Goal: Task Accomplishment & Management: Manage account settings

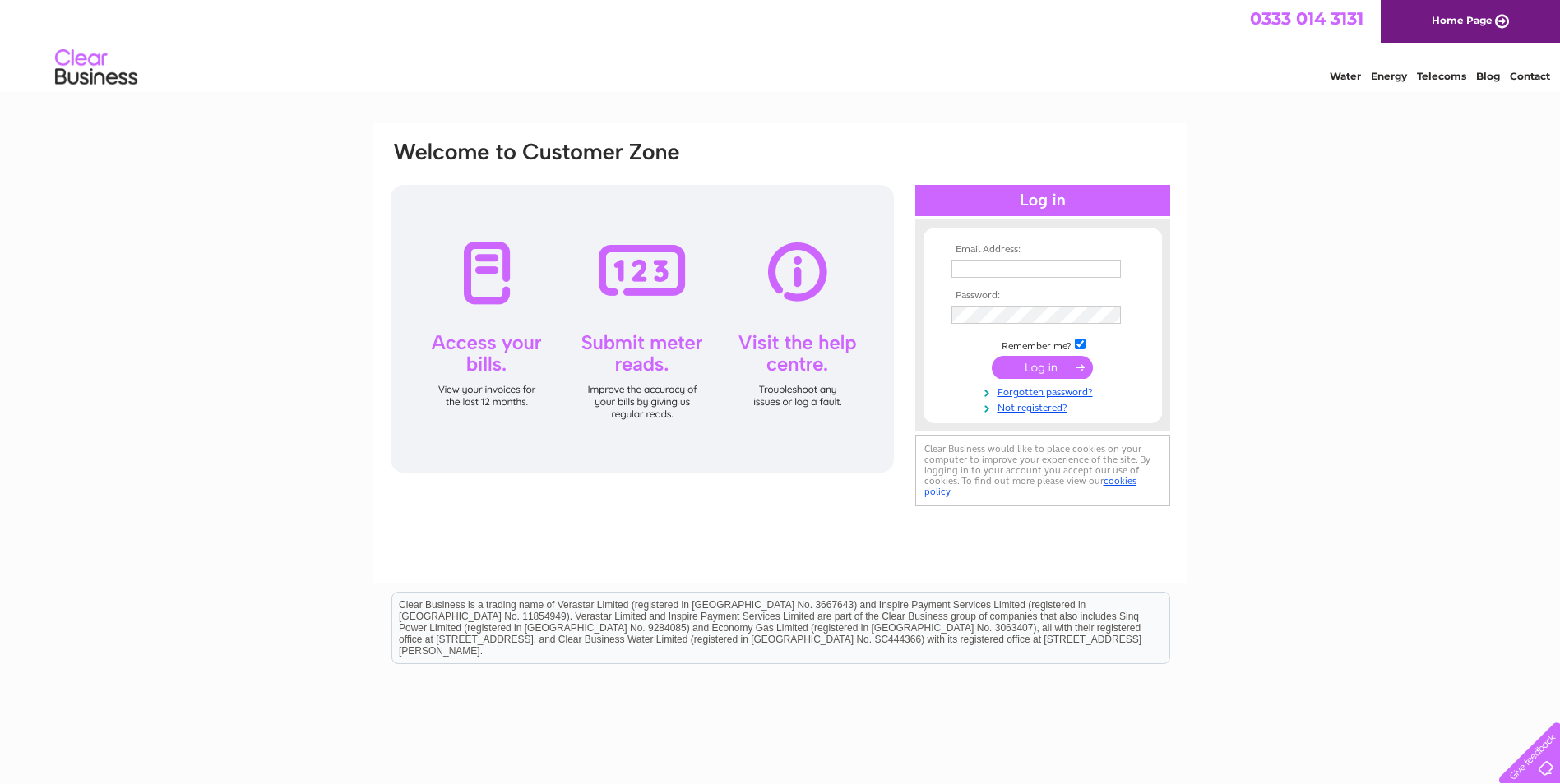
type input "ian.thomson@clariant.com"
click at [1049, 360] on input "submit" at bounding box center [1042, 368] width 101 height 23
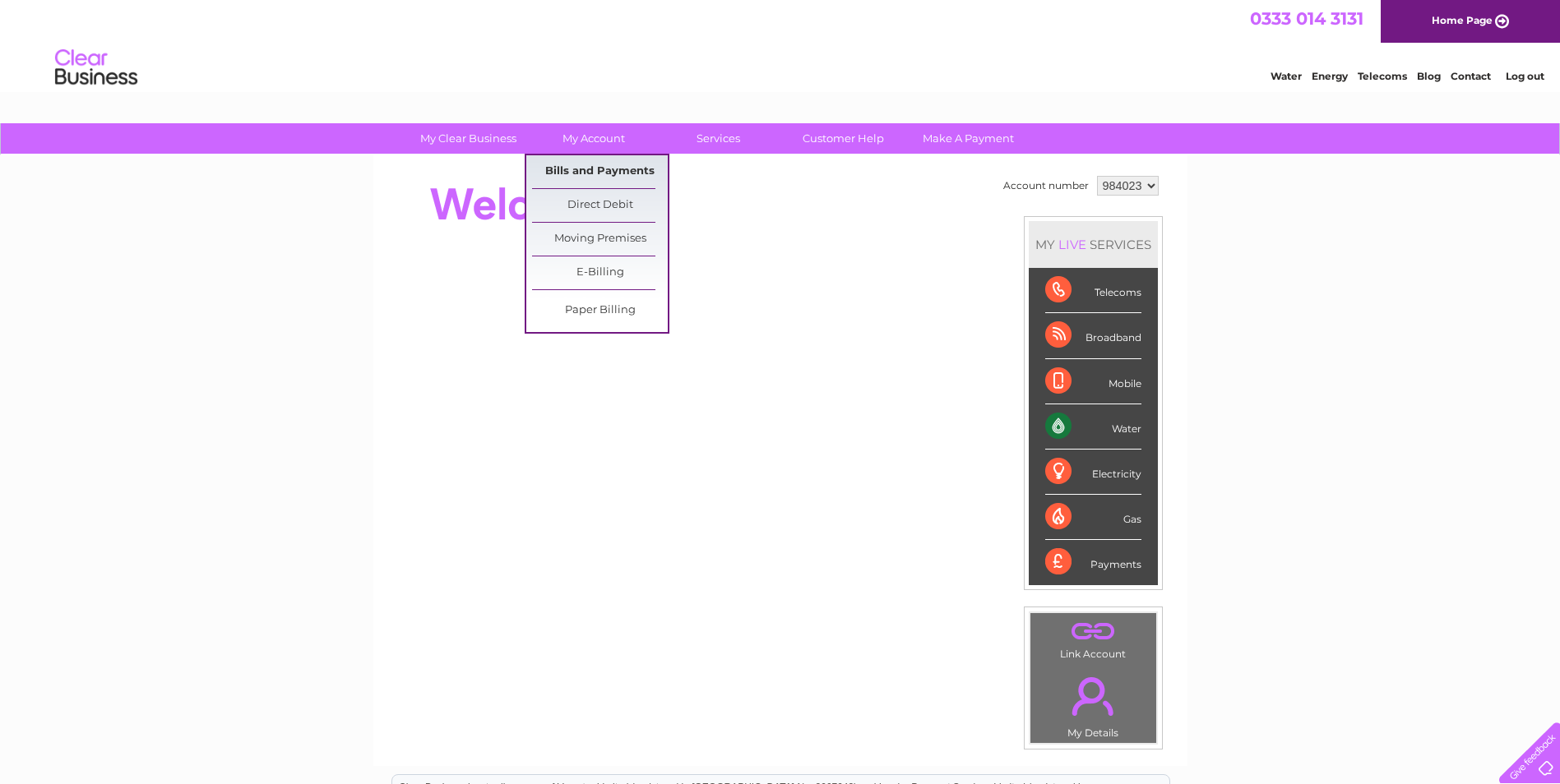
click at [610, 177] on link "Bills and Payments" at bounding box center [599, 172] width 136 height 33
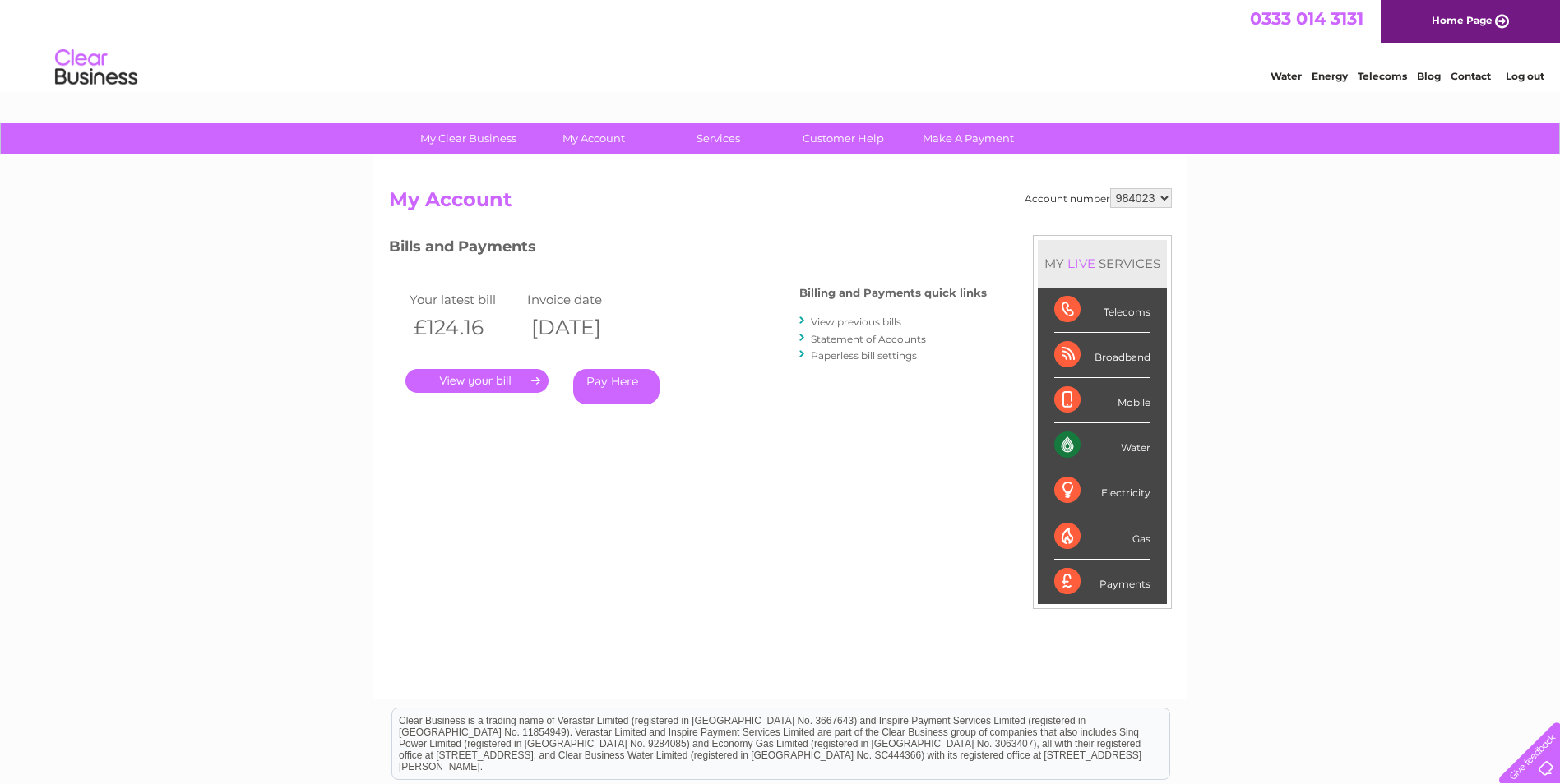
click at [492, 383] on link "." at bounding box center [477, 381] width 143 height 24
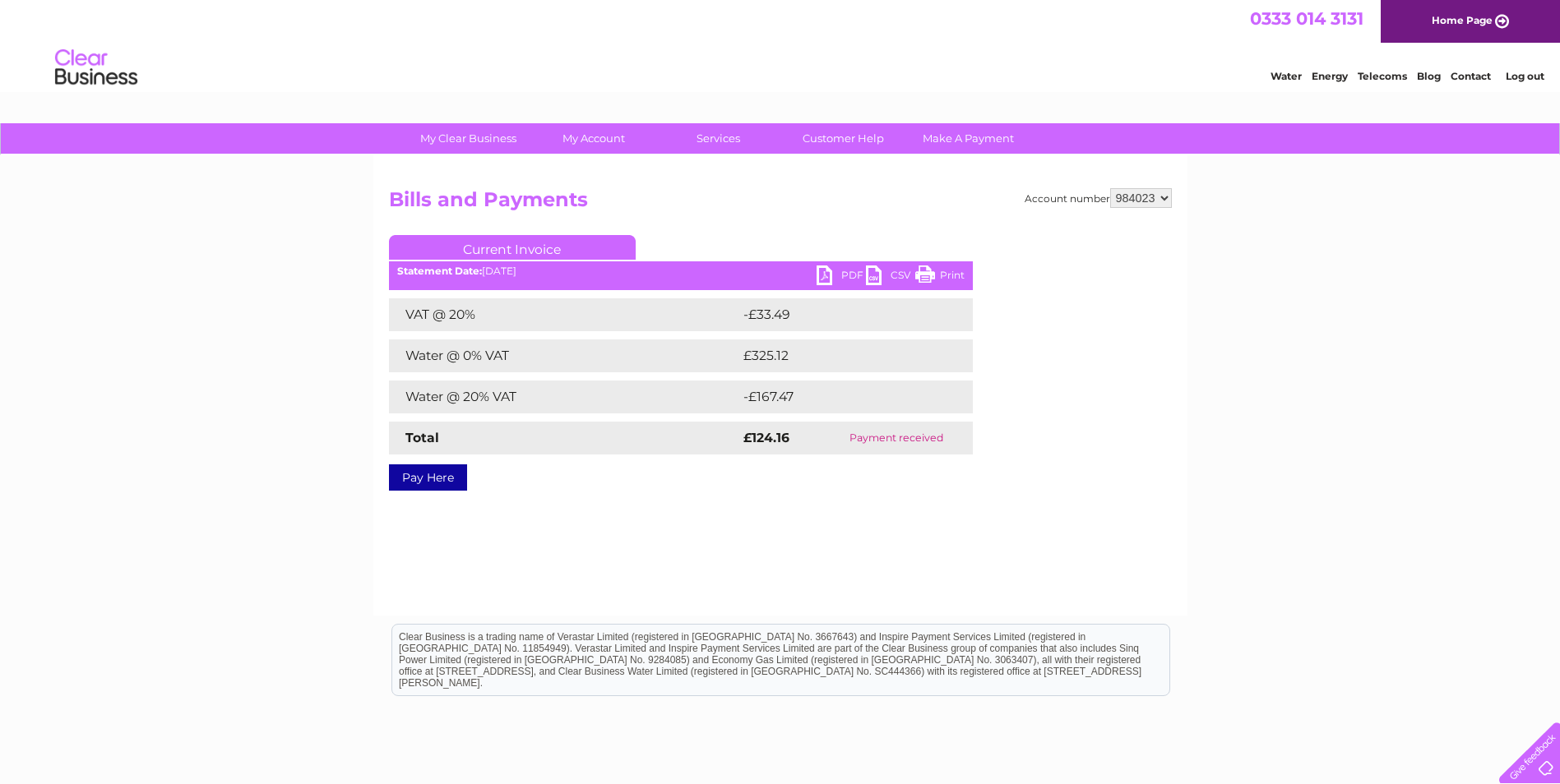
click at [507, 246] on link "Current Invoice" at bounding box center [513, 247] width 247 height 24
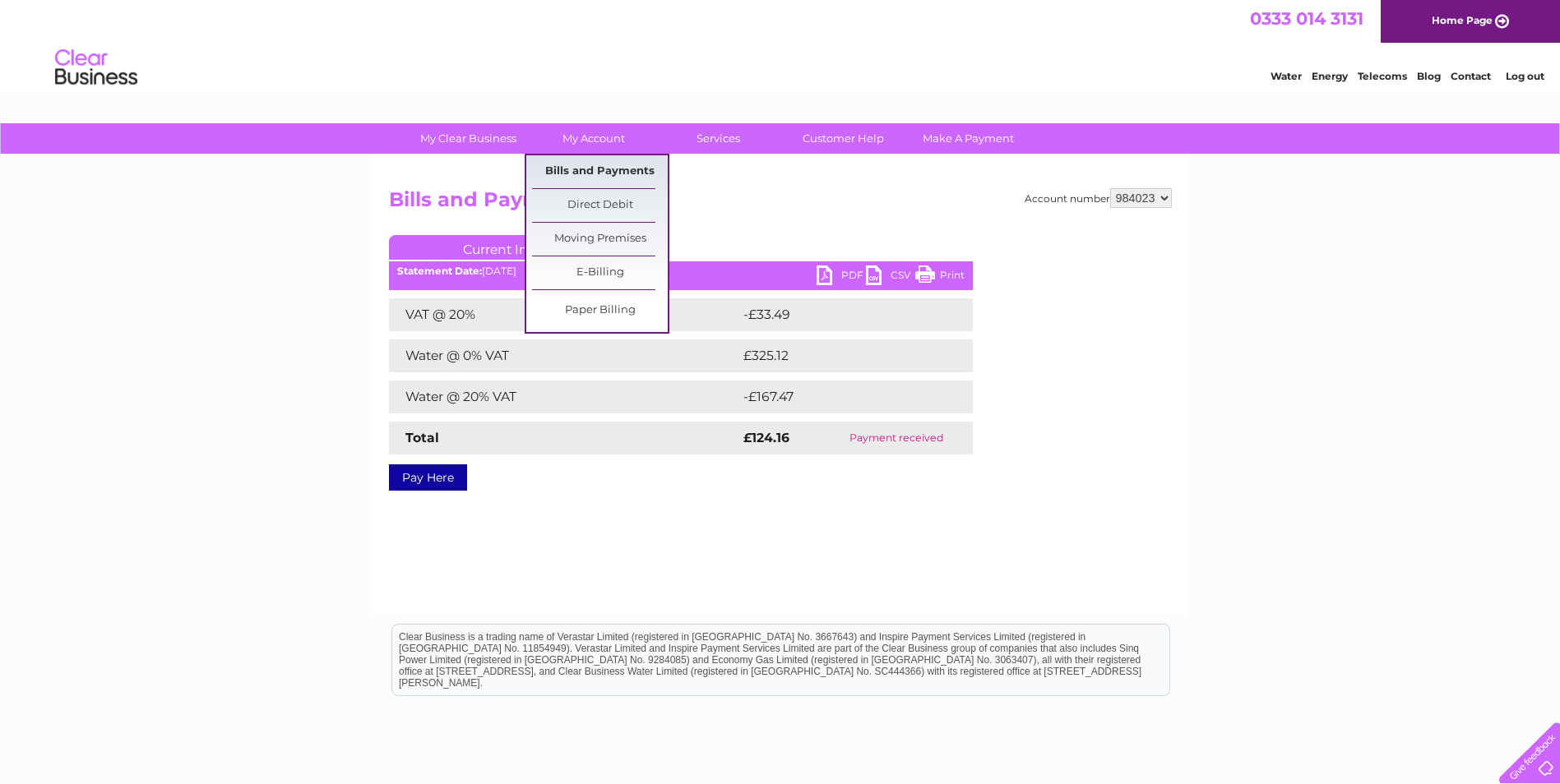
click at [613, 168] on link "Bills and Payments" at bounding box center [599, 172] width 136 height 33
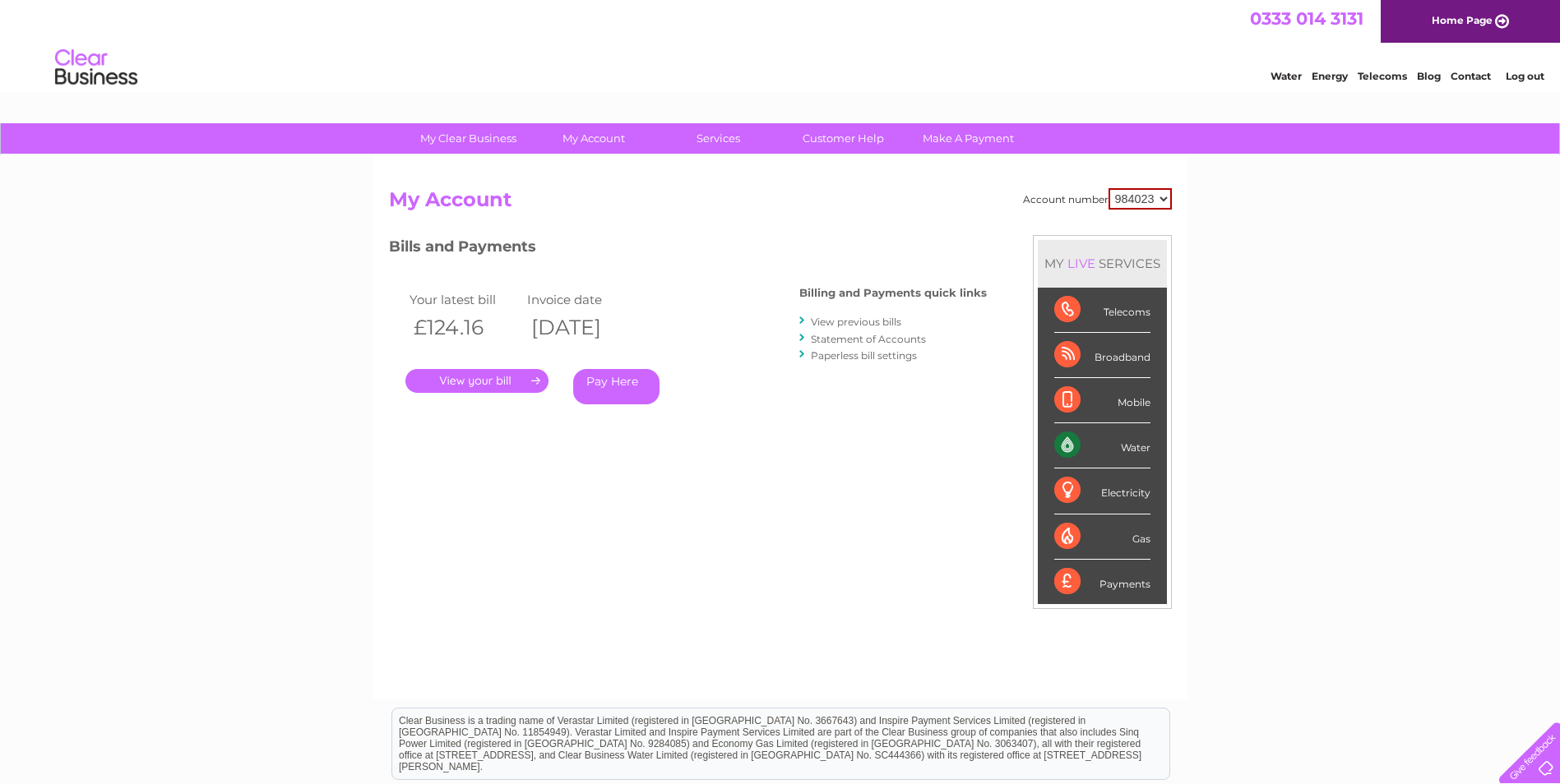
click at [845, 325] on link "View previous bills" at bounding box center [856, 321] width 90 height 12
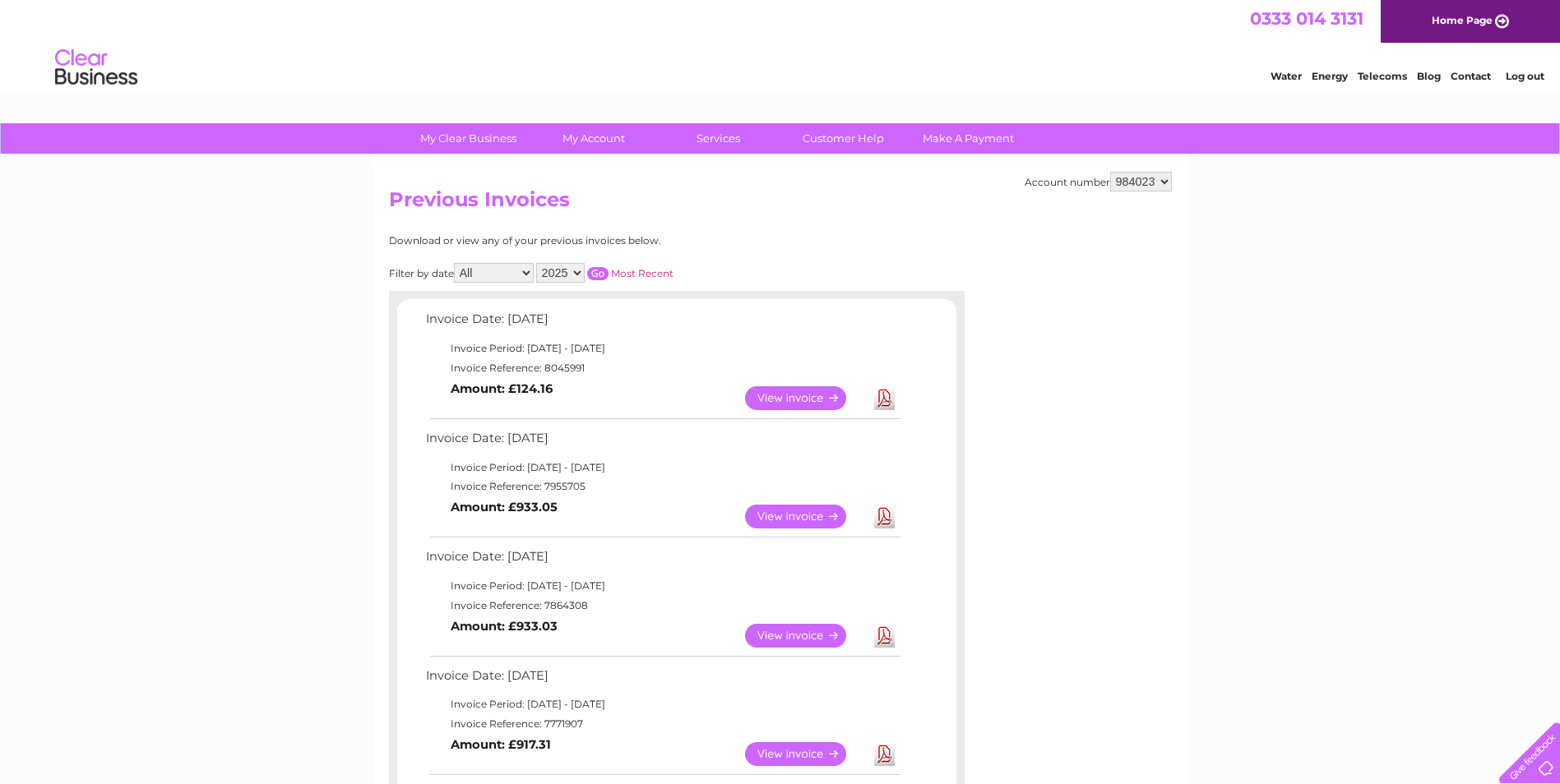
click at [576, 272] on select "2025 2024 2023 2022" at bounding box center [560, 272] width 48 height 20
select select "2024"
click at [537, 263] on select "2025 2024 2023 2022" at bounding box center [560, 272] width 48 height 20
click at [601, 273] on input "button" at bounding box center [598, 273] width 22 height 13
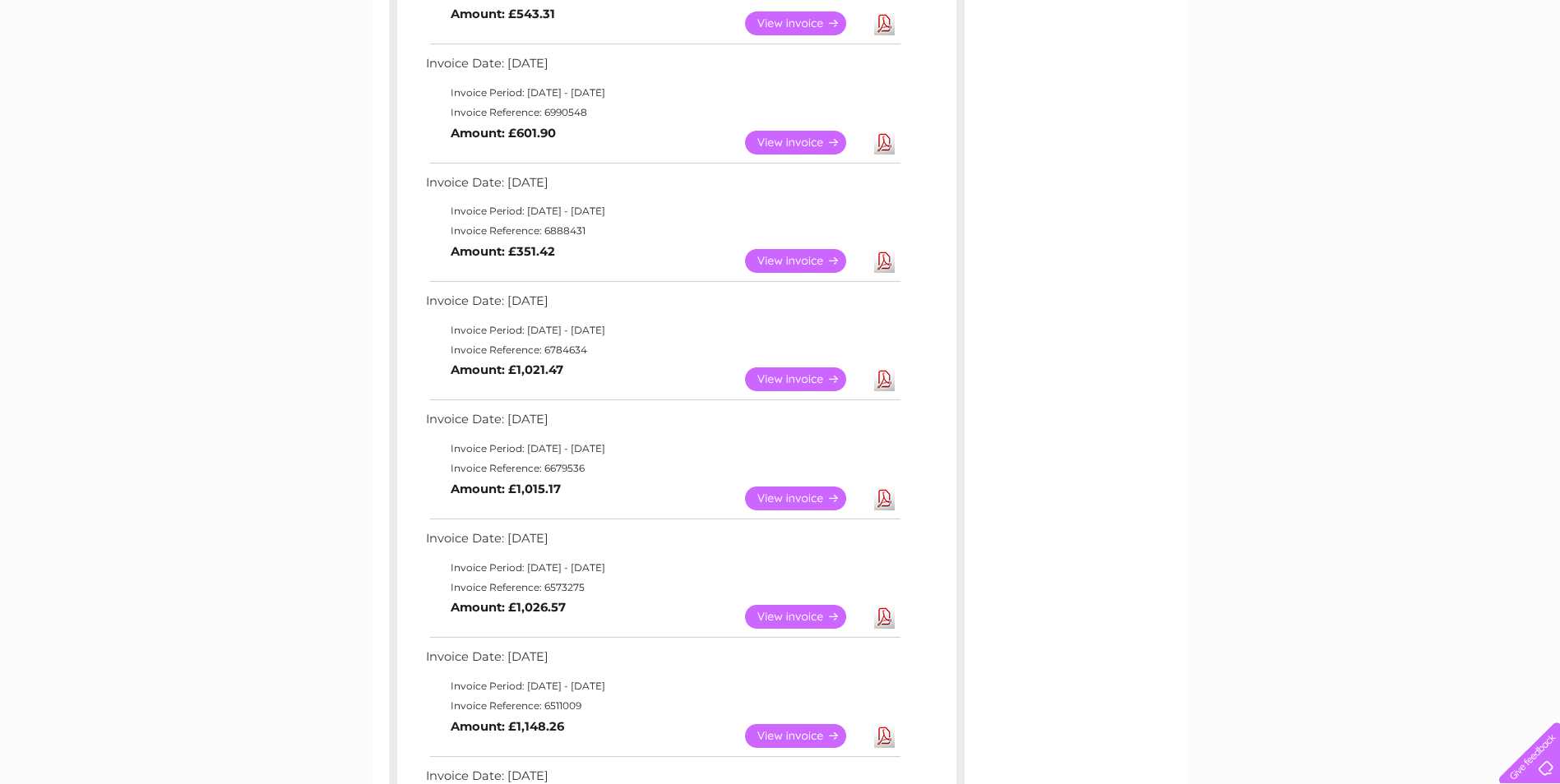
scroll to position [576, 0]
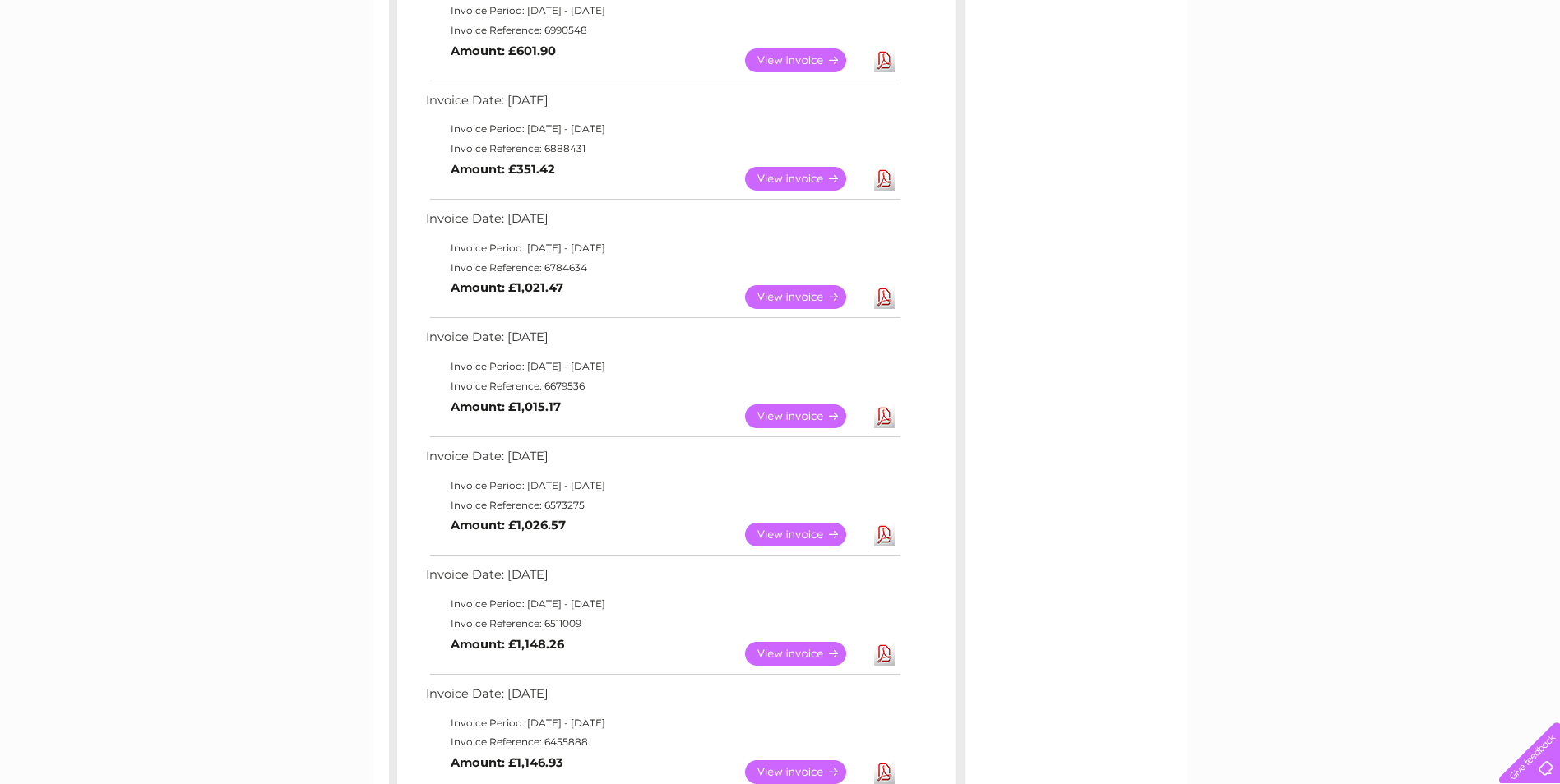
click at [833, 297] on link "View" at bounding box center [805, 297] width 121 height 24
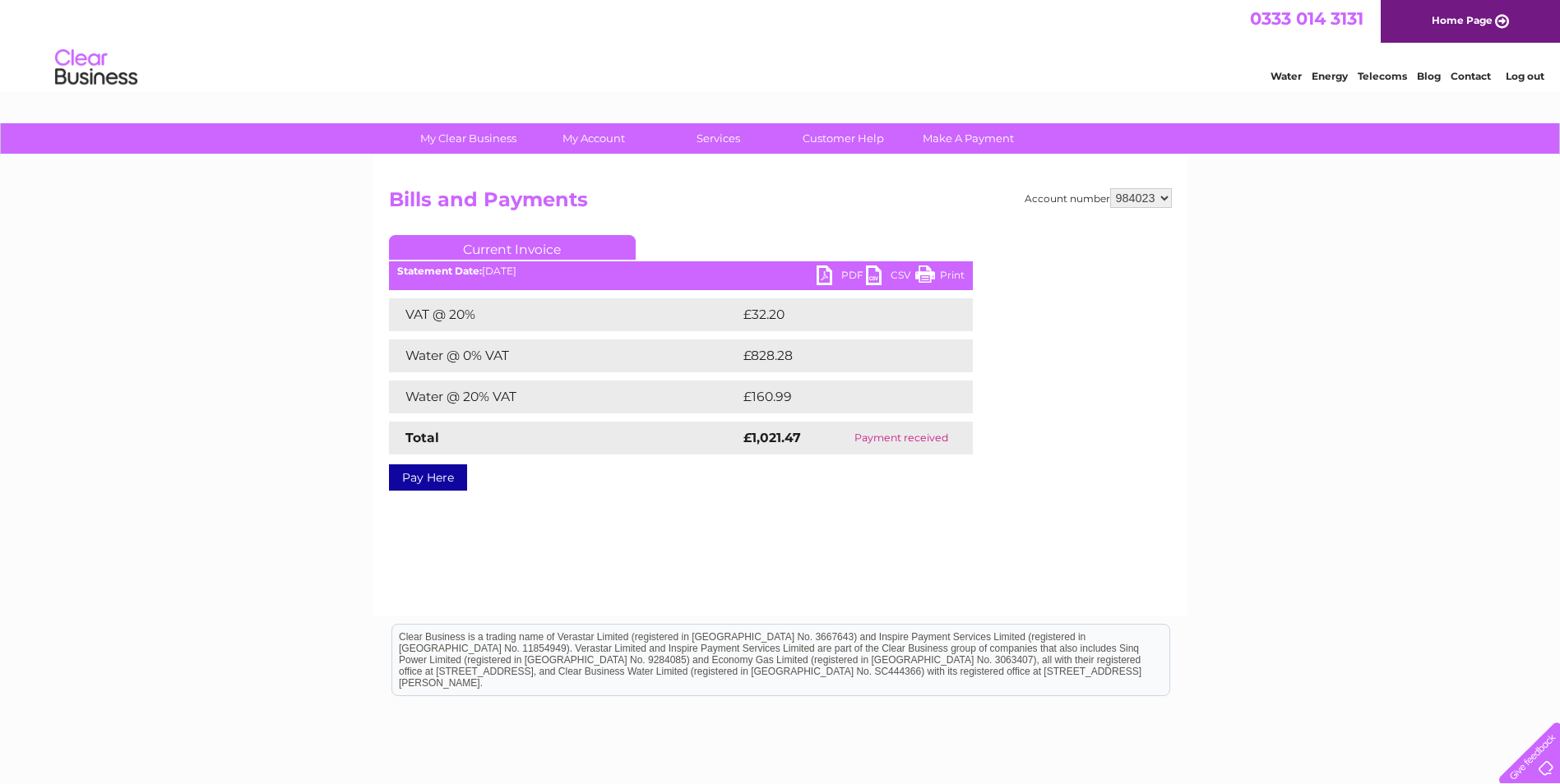
click at [837, 275] on link "PDF" at bounding box center [841, 277] width 49 height 24
